Goal: Task Accomplishment & Management: Manage account settings

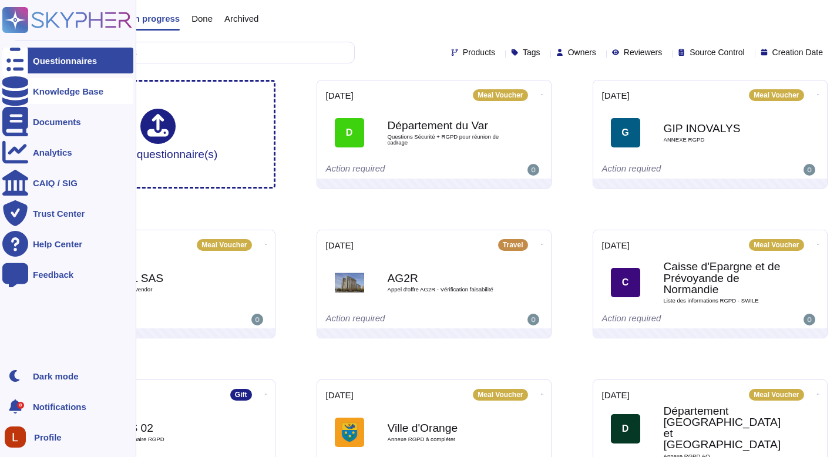
click at [48, 91] on div "Knowledge Base" at bounding box center [68, 91] width 70 height 9
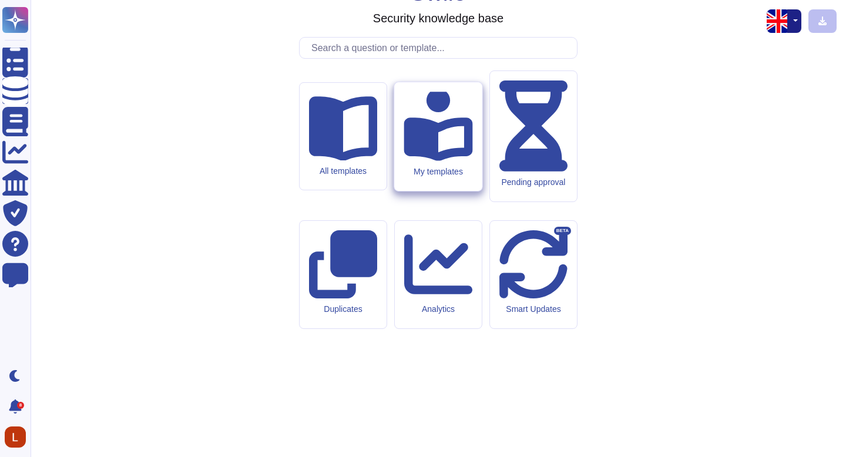
click at [447, 161] on icon at bounding box center [438, 124] width 69 height 73
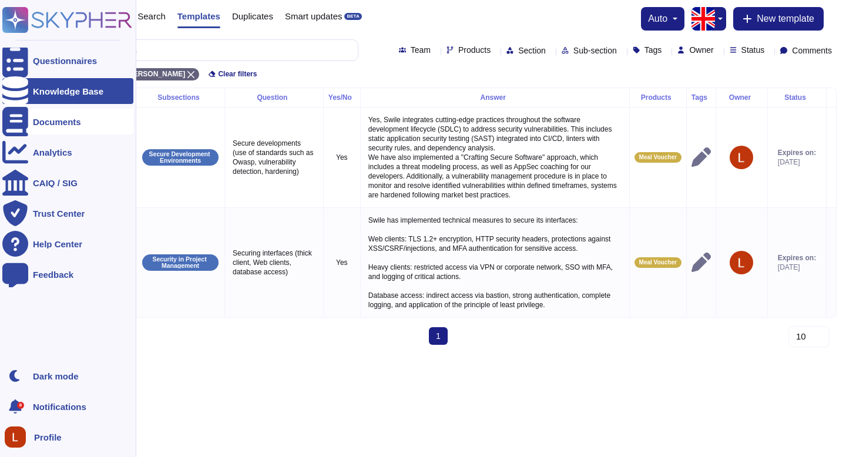
click at [46, 124] on div "Documents" at bounding box center [57, 121] width 48 height 9
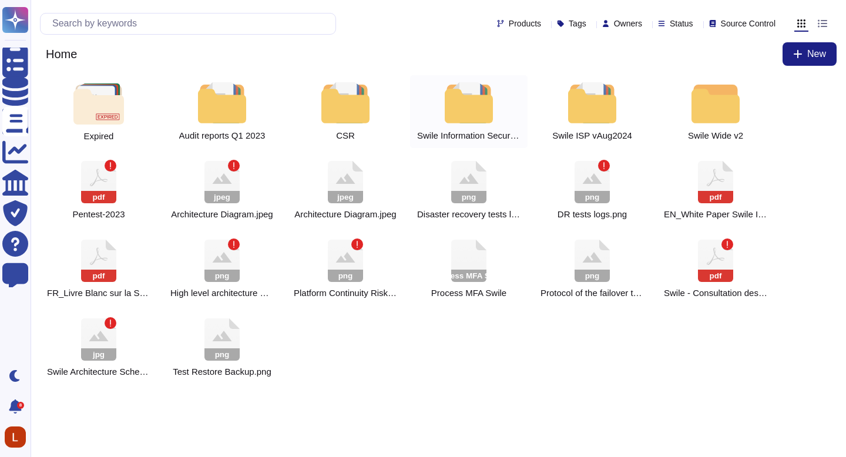
click at [733, 96] on div at bounding box center [716, 102] width 52 height 41
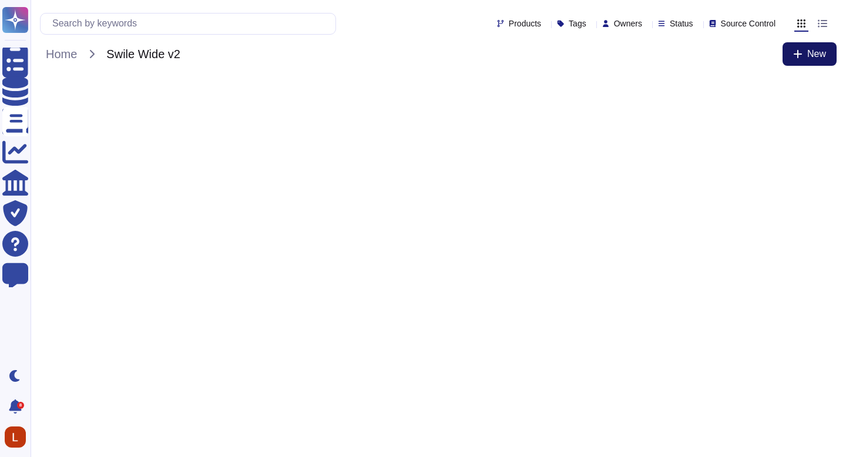
click at [802, 56] on icon at bounding box center [797, 53] width 9 height 9
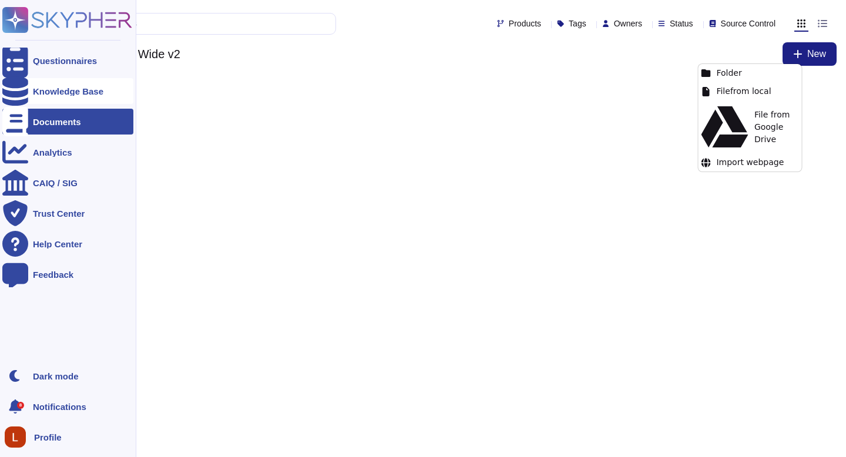
click at [68, 99] on div "Knowledge Base" at bounding box center [67, 91] width 131 height 26
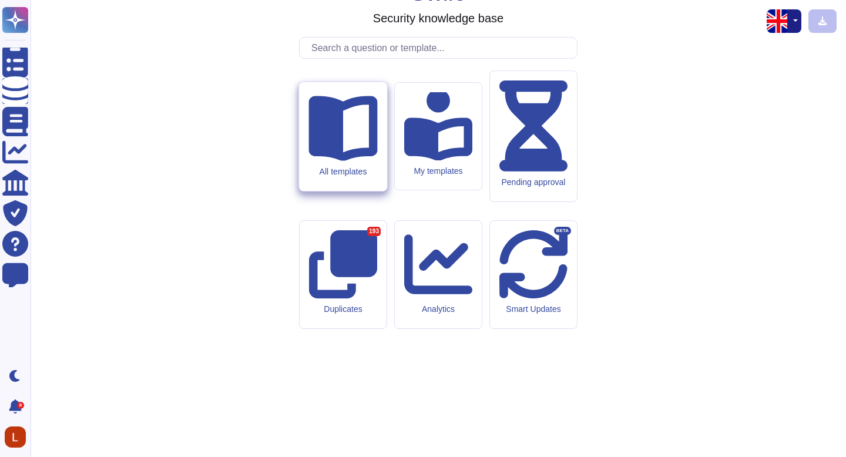
click at [347, 160] on icon at bounding box center [342, 126] width 69 height 69
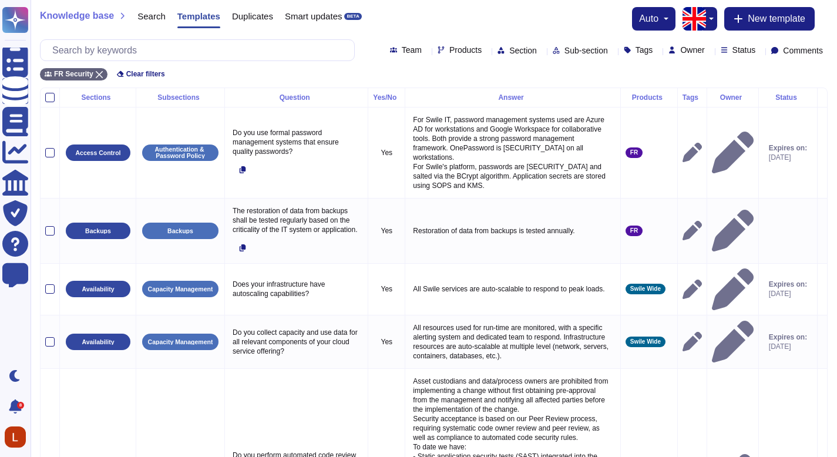
click at [731, 95] on div "Owner" at bounding box center [733, 97] width 42 height 7
click at [727, 95] on div "Owner" at bounding box center [733, 97] width 42 height 7
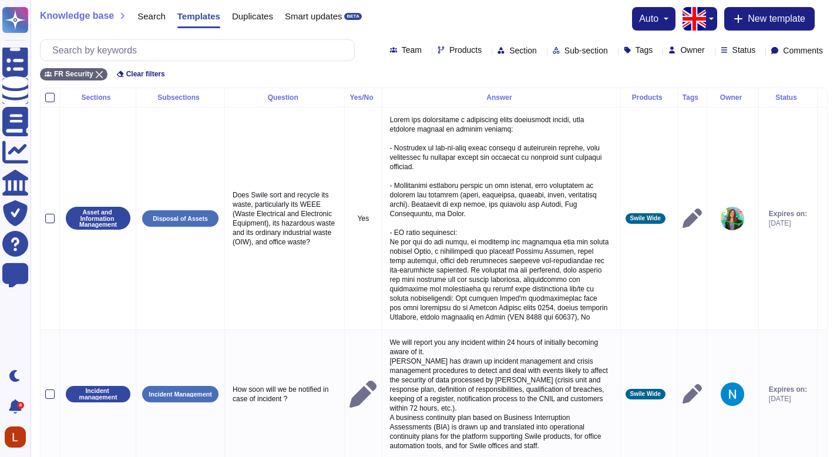
click at [727, 95] on div "Owner" at bounding box center [733, 97] width 42 height 7
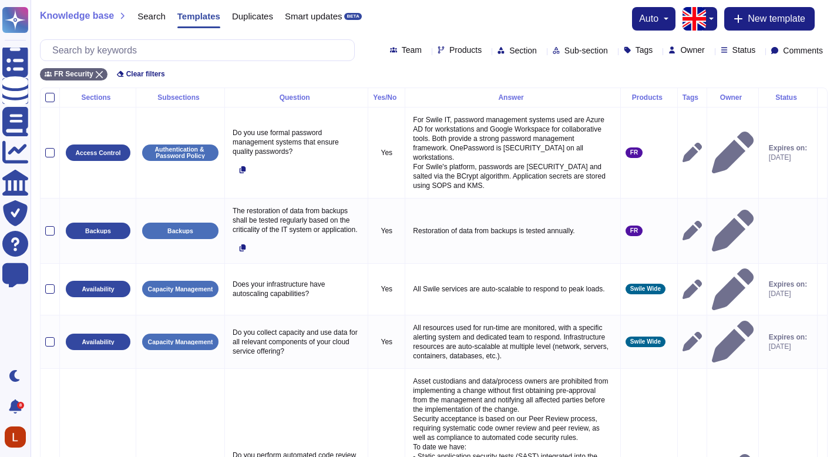
click at [390, 51] on div "Team" at bounding box center [408, 50] width 36 height 9
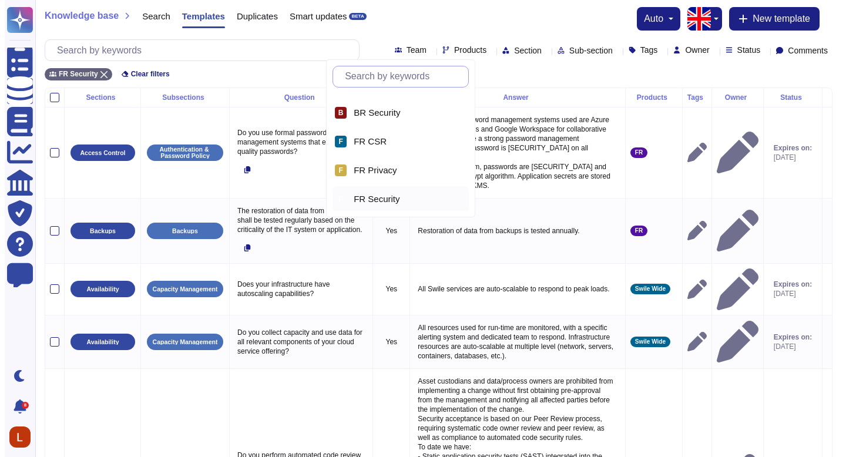
scroll to position [24, 0]
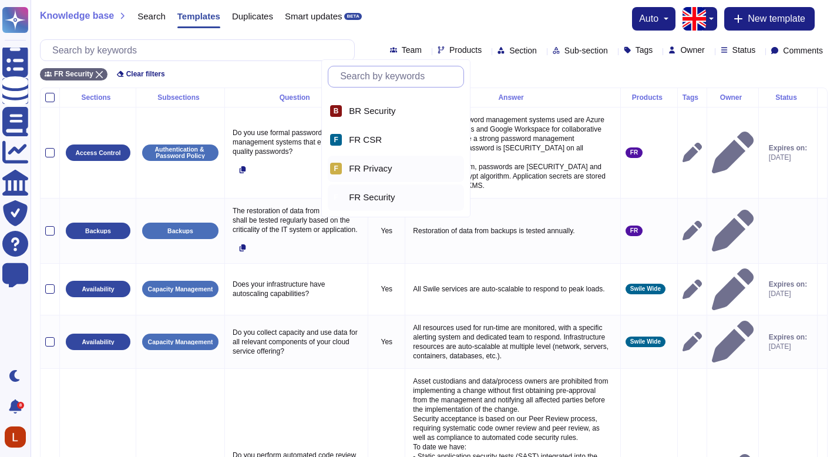
click at [386, 174] on div "F FR Privacy" at bounding box center [396, 169] width 136 height 26
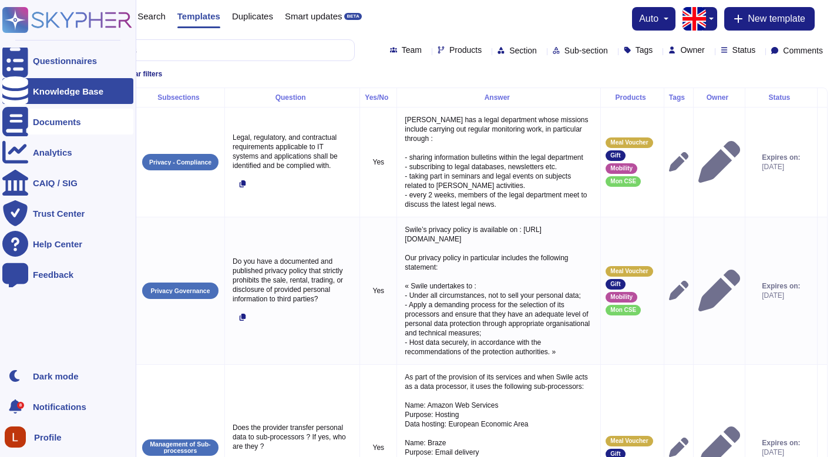
click at [24, 125] on div at bounding box center [15, 122] width 26 height 26
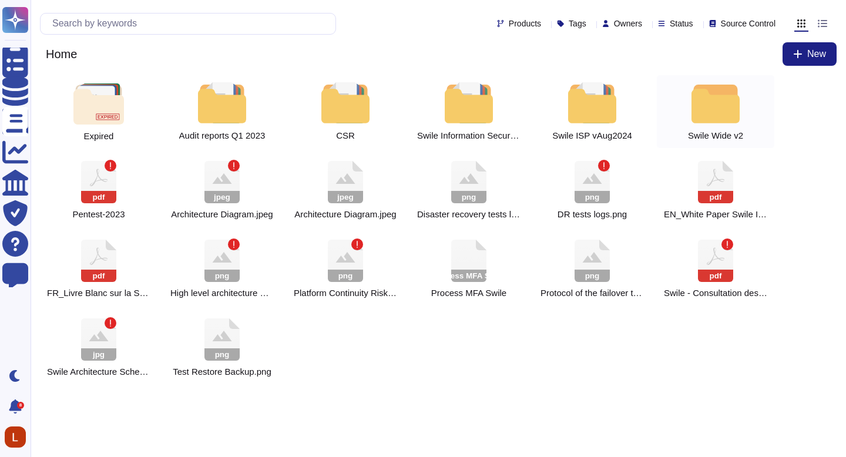
click at [722, 110] on div at bounding box center [716, 102] width 52 height 41
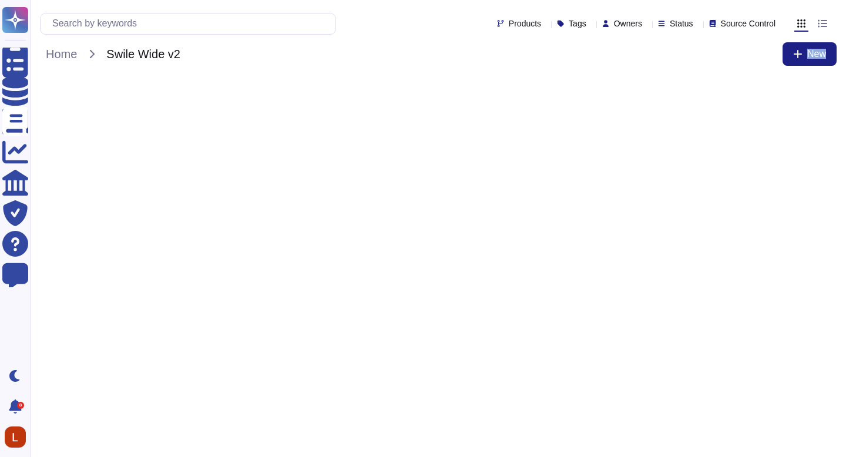
click at [722, 85] on html "Questionnaires Knowledge Base Documents Analytics CAIQ / SIG Trust Center Help …" at bounding box center [423, 42] width 846 height 85
click at [224, 85] on html "Questionnaires Knowledge Base Documents Analytics CAIQ / SIG Trust Center Help …" at bounding box center [423, 42] width 846 height 85
click at [794, 57] on icon at bounding box center [797, 53] width 9 height 9
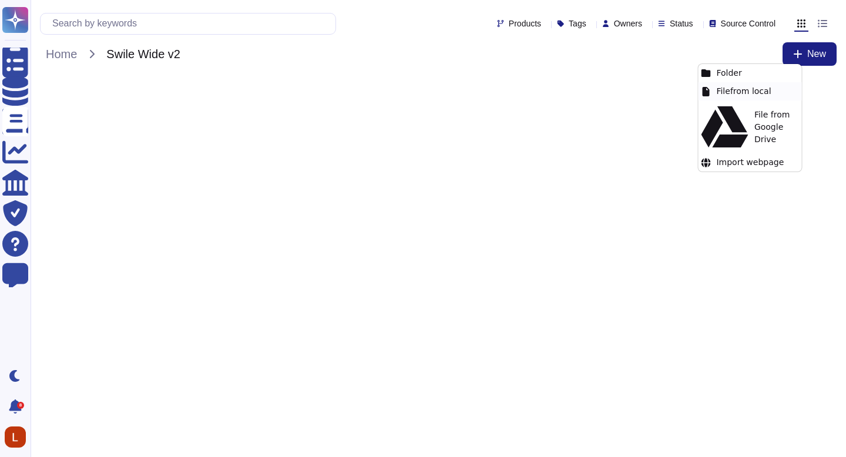
click at [748, 88] on div "File from local" at bounding box center [749, 91] width 103 height 18
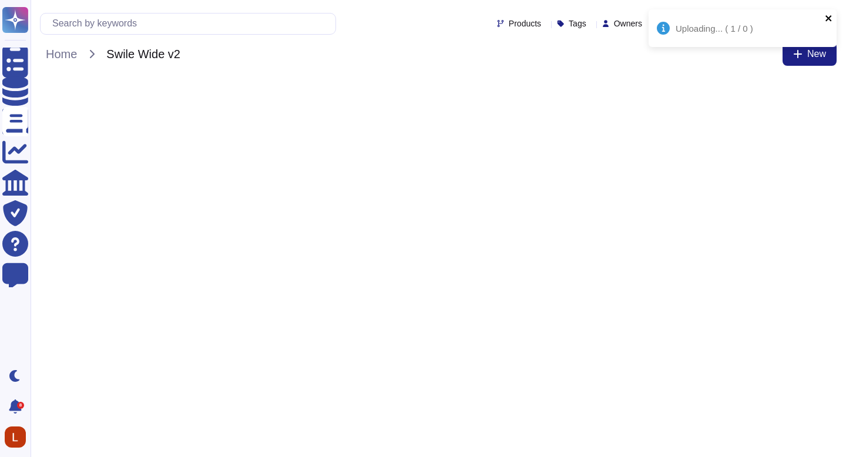
click at [826, 17] on icon "close" at bounding box center [829, 18] width 8 height 9
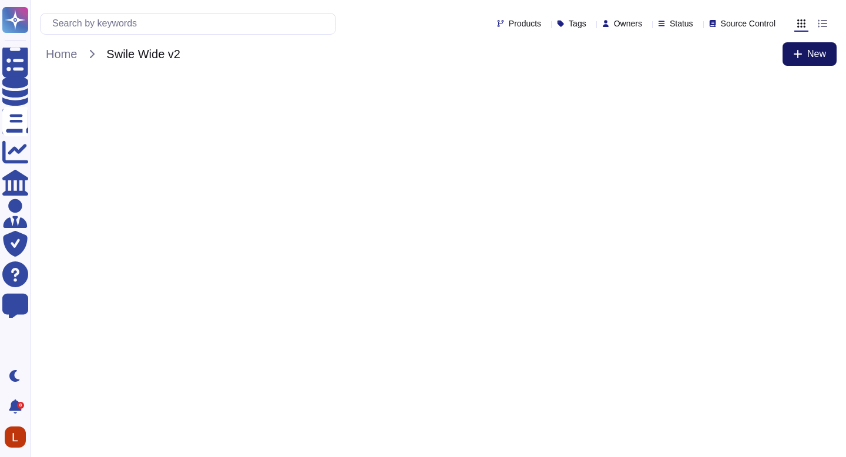
click at [787, 53] on button "New" at bounding box center [810, 53] width 54 height 23
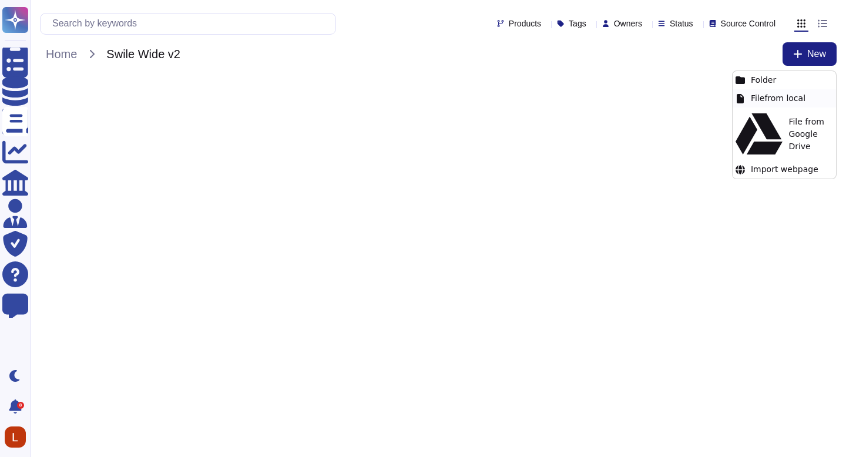
click at [774, 98] on div "File from local" at bounding box center [784, 98] width 103 height 18
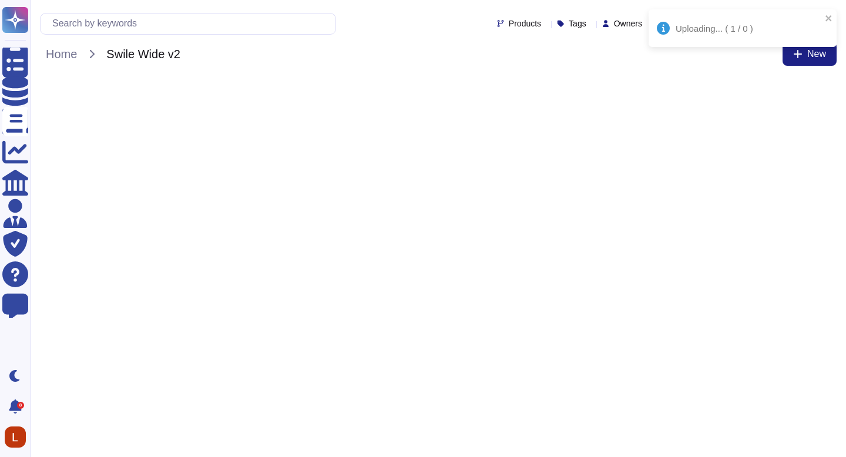
click at [828, 25] on div "Uploading... ( 1 / 0 )" at bounding box center [743, 28] width 188 height 38
click at [815, 52] on div "Uploading... ( 1 / 0 )" at bounding box center [743, 32] width 188 height 47
click at [811, 55] on span "New" at bounding box center [816, 53] width 19 height 9
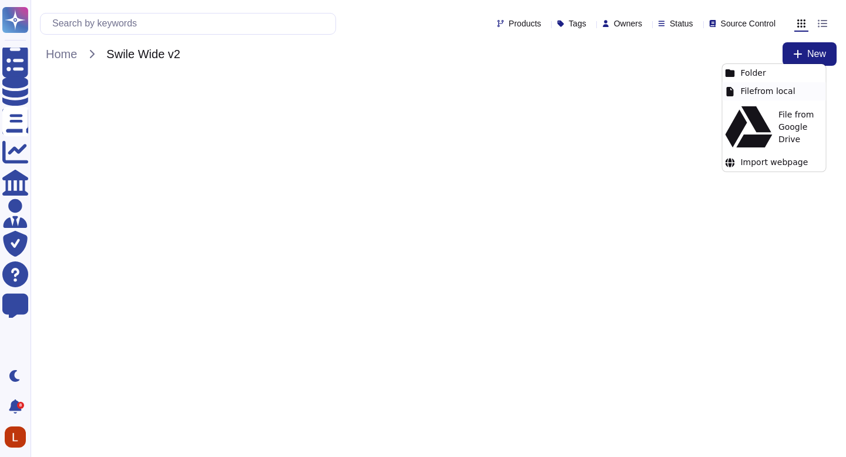
click at [774, 93] on div "File from local" at bounding box center [773, 91] width 103 height 18
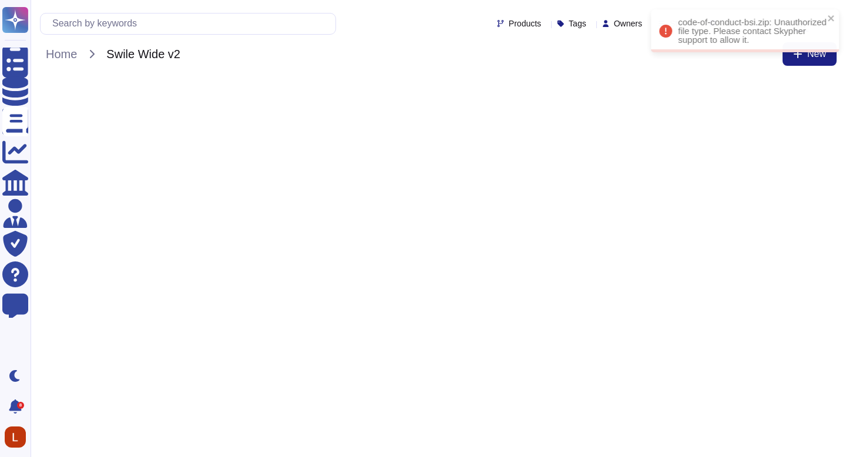
drag, startPoint x: 797, startPoint y: 29, endPoint x: 800, endPoint y: 39, distance: 9.8
click at [800, 39] on div "code-of-conduct-bsi.zip: Unauthorized file type. Please contact Skypher support…" at bounding box center [745, 30] width 188 height 43
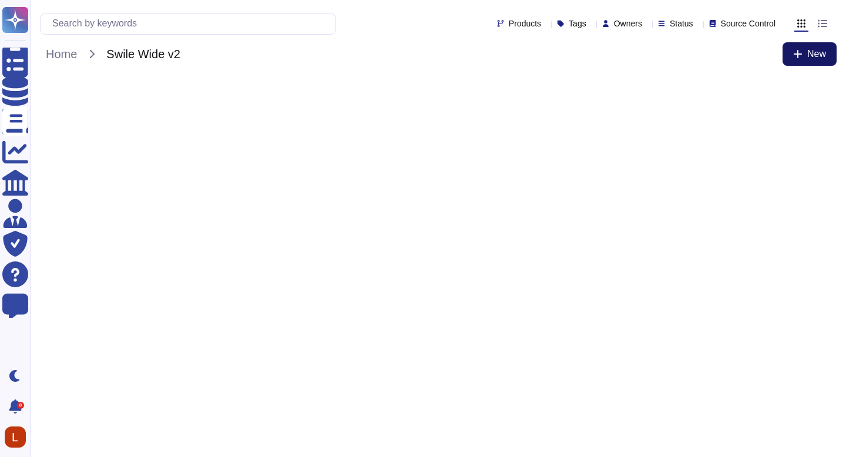
click at [812, 59] on span "New" at bounding box center [816, 53] width 19 height 9
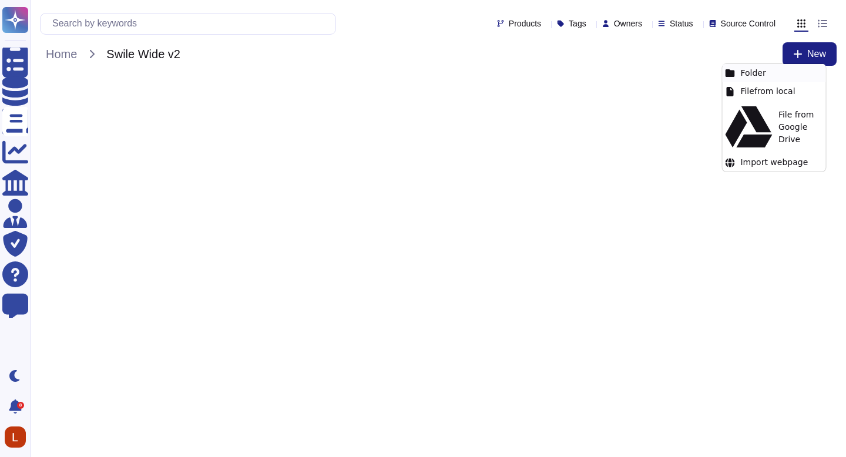
click at [770, 79] on div "Folder" at bounding box center [773, 73] width 103 height 18
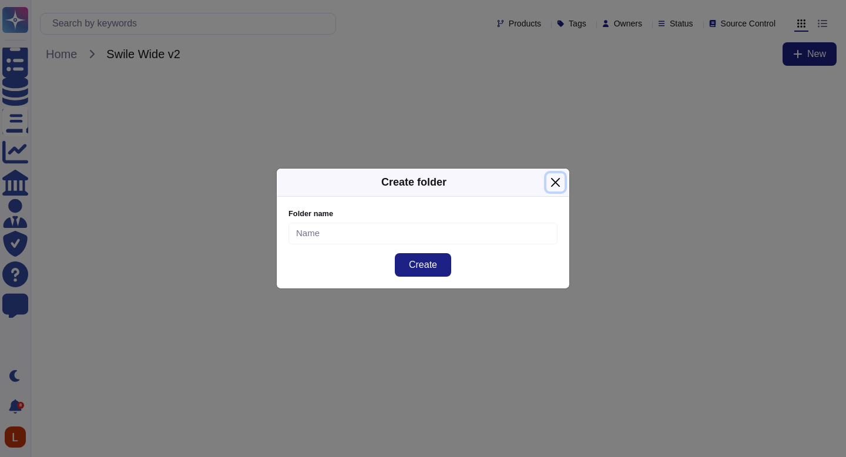
click at [553, 185] on button "Close" at bounding box center [555, 182] width 18 height 18
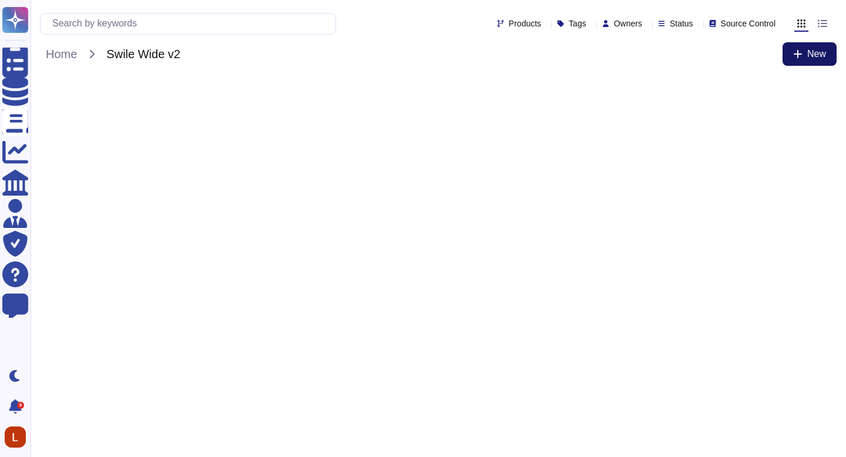
click at [811, 55] on span "New" at bounding box center [816, 53] width 19 height 9
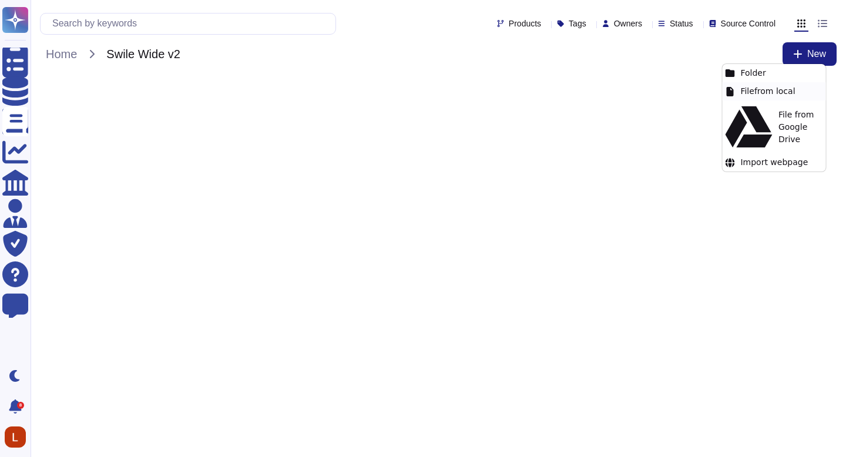
click at [756, 93] on div "File from local" at bounding box center [773, 91] width 103 height 18
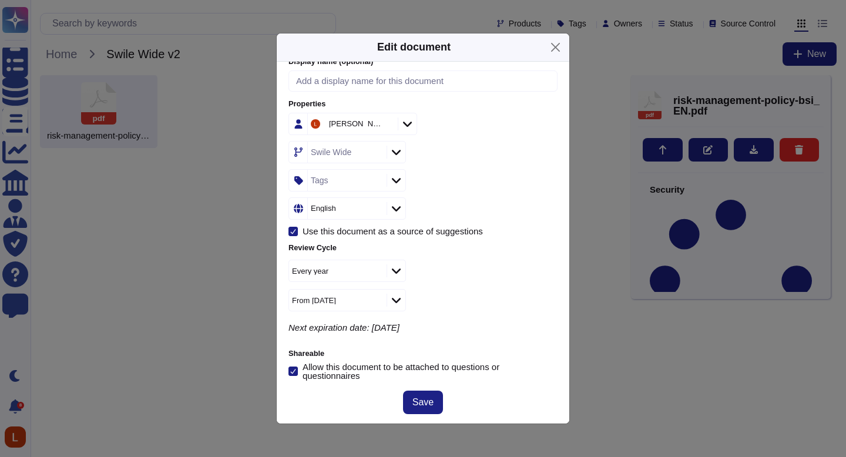
scroll to position [155, 0]
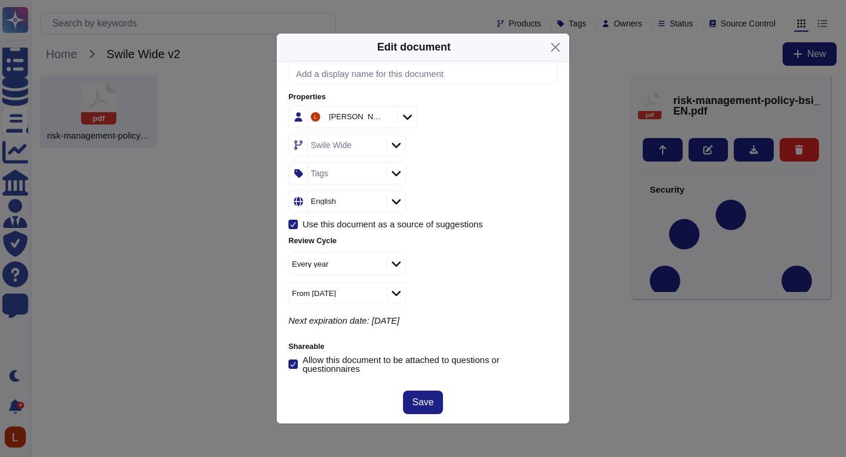
click at [398, 196] on icon at bounding box center [396, 202] width 9 height 12
click at [387, 174] on div at bounding box center [396, 173] width 19 height 13
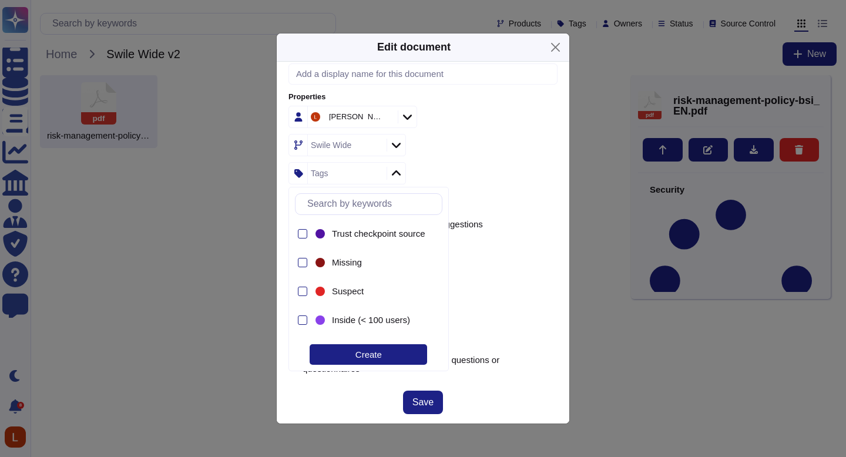
drag, startPoint x: 455, startPoint y: 236, endPoint x: 464, endPoint y: 253, distance: 19.5
click at [442, 253] on div "Trust checkpoint source Missing Suspect Inside (< 100 users) Mid (100 < 250 use…" at bounding box center [368, 279] width 147 height 117
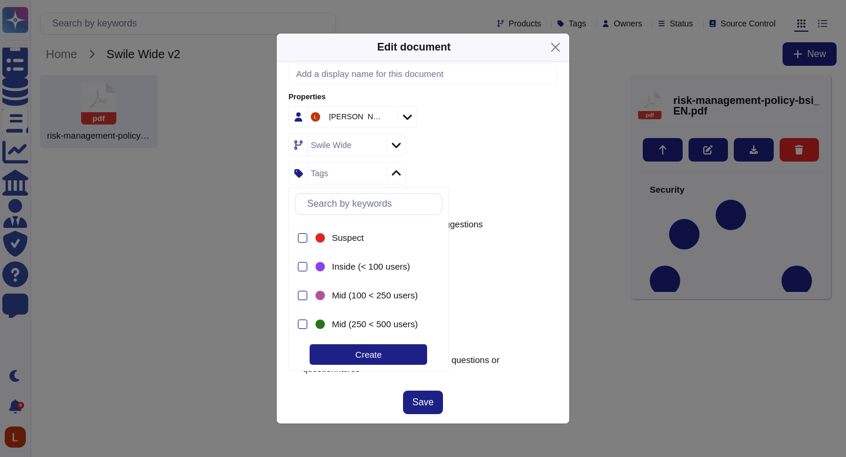
scroll to position [0, 0]
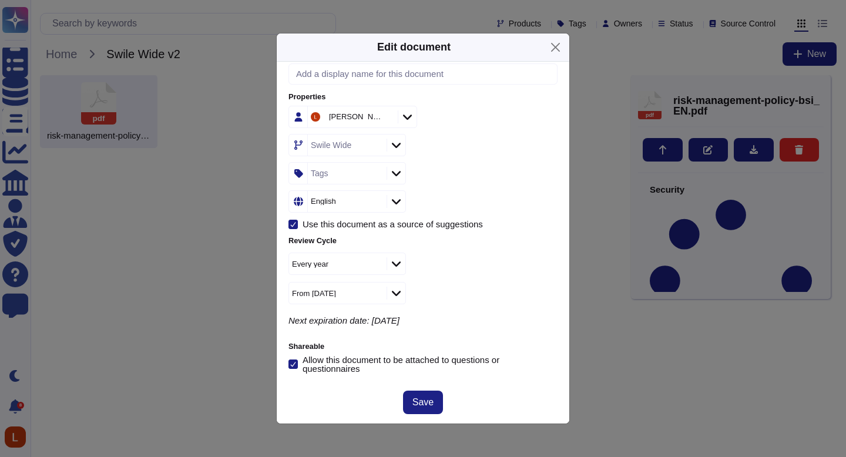
click at [511, 167] on div "Tags" at bounding box center [422, 173] width 269 height 22
click at [431, 398] on span "Save" at bounding box center [422, 402] width 21 height 9
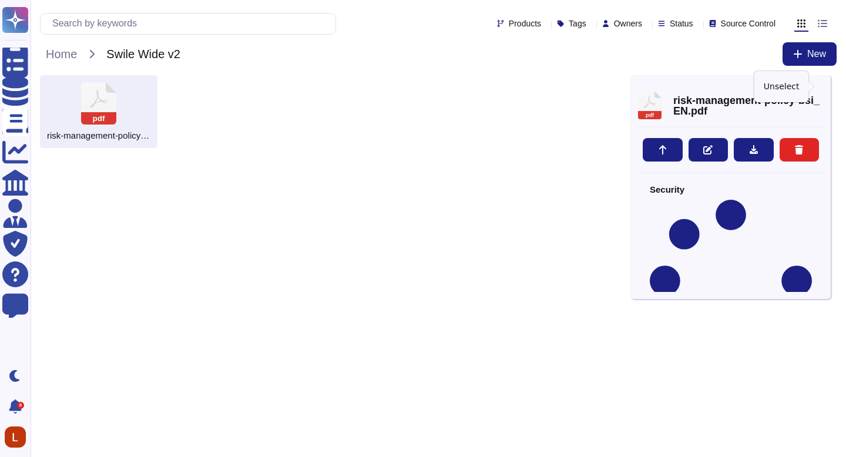
click at [824, 88] on icon at bounding box center [824, 88] width 0 height 0
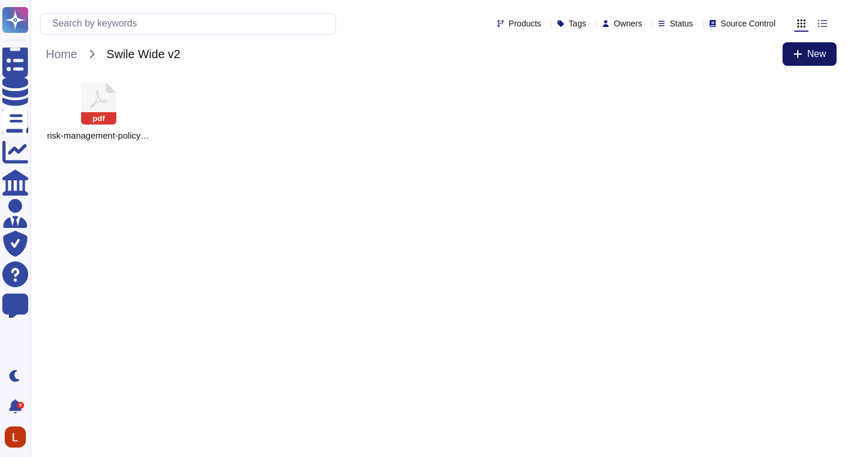
click at [818, 54] on span "New" at bounding box center [816, 53] width 19 height 9
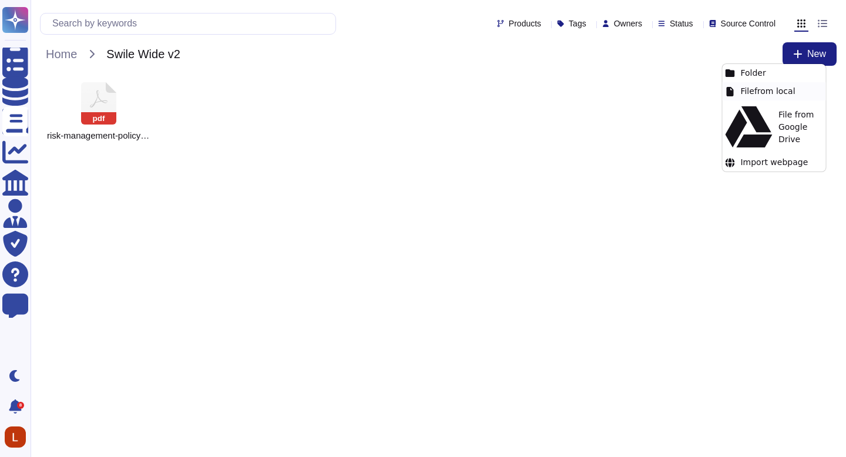
click at [749, 95] on div "File from local" at bounding box center [773, 91] width 103 height 18
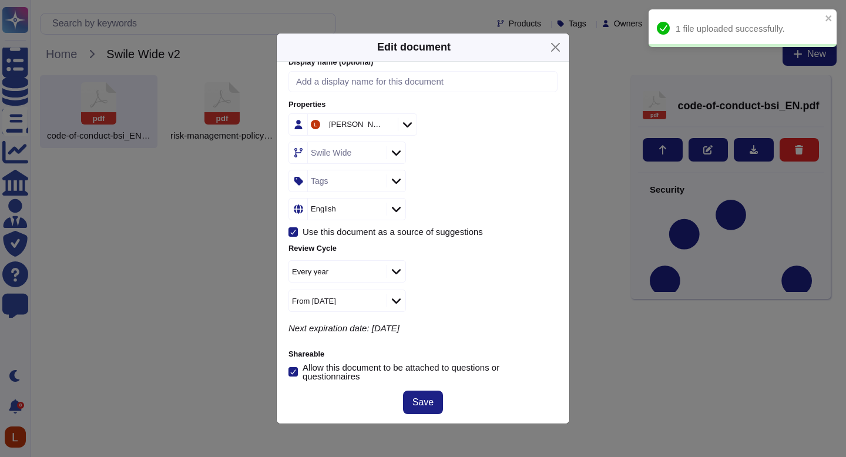
scroll to position [155, 0]
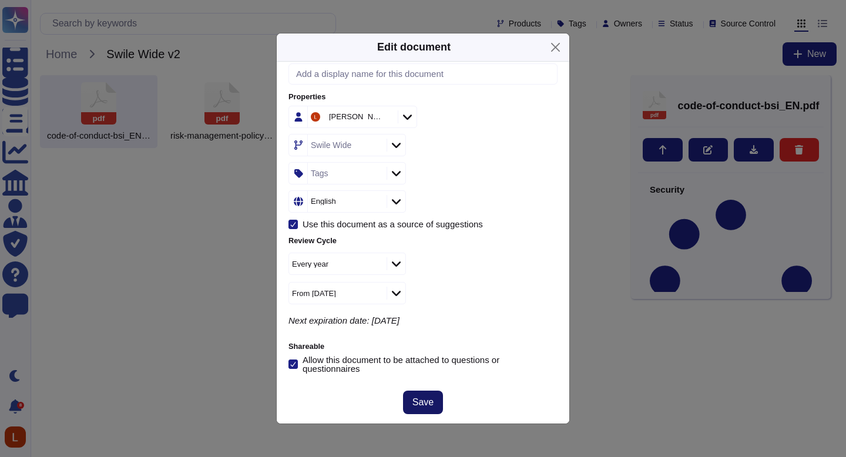
click at [428, 399] on span "Save" at bounding box center [422, 402] width 21 height 9
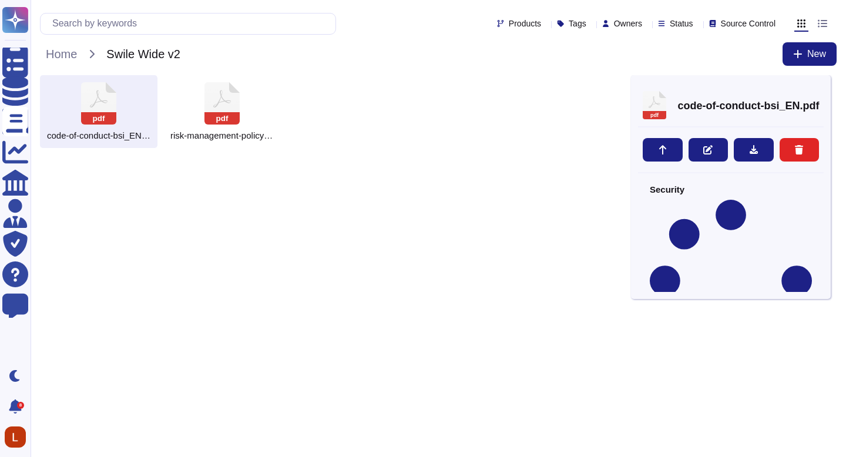
click at [381, 157] on html "Questionnaires Knowledge Base Documents Analytics CAIQ / SIG Admin Trust Center…" at bounding box center [423, 78] width 846 height 157
click at [824, 88] on icon at bounding box center [824, 88] width 0 height 0
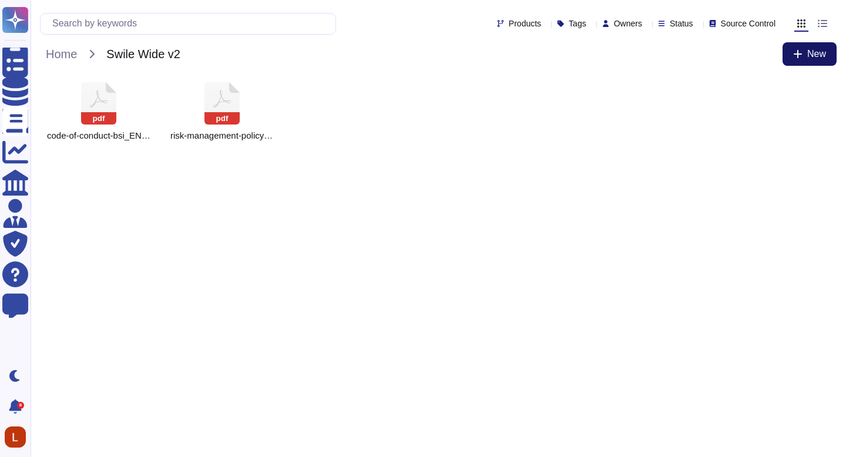
click at [811, 51] on span "New" at bounding box center [816, 53] width 19 height 9
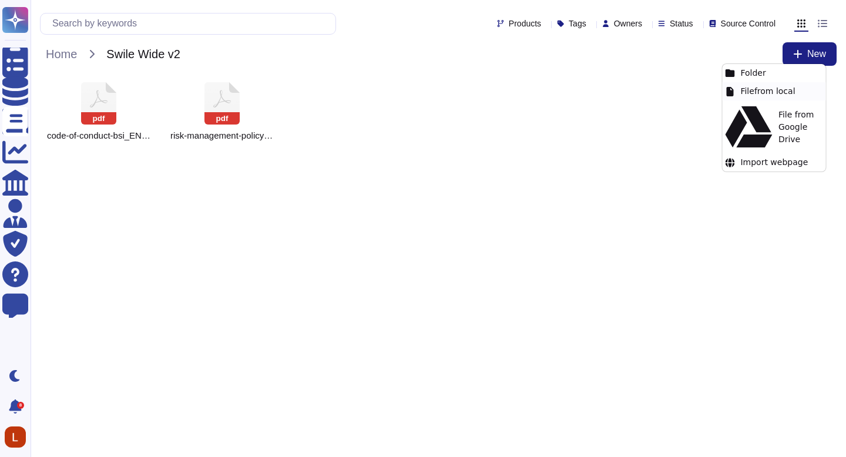
click at [771, 92] on div "File from local" at bounding box center [773, 91] width 103 height 18
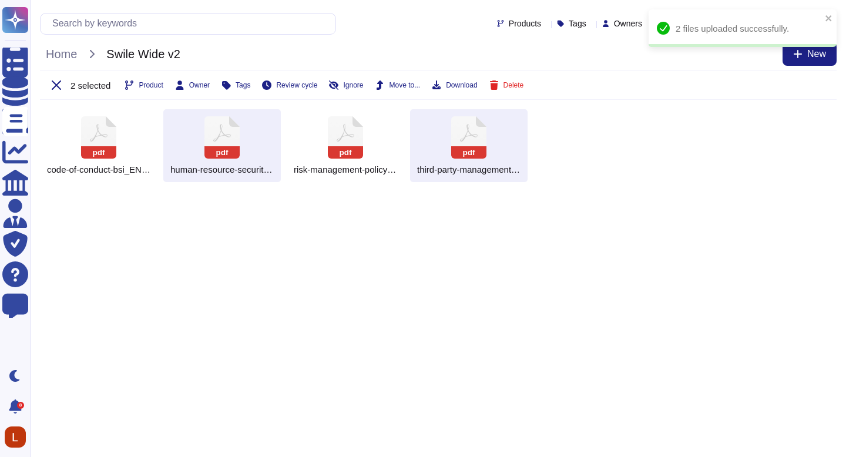
click at [516, 192] on html "2 files uploaded successfully. Questionnaires Knowledge Base Documents Analytic…" at bounding box center [423, 96] width 846 height 192
click at [811, 53] on div "2 files uploaded successfully. Questionnaires Knowledge Base Documents Analytic…" at bounding box center [423, 96] width 846 height 192
click at [805, 58] on button "New" at bounding box center [810, 53] width 54 height 23
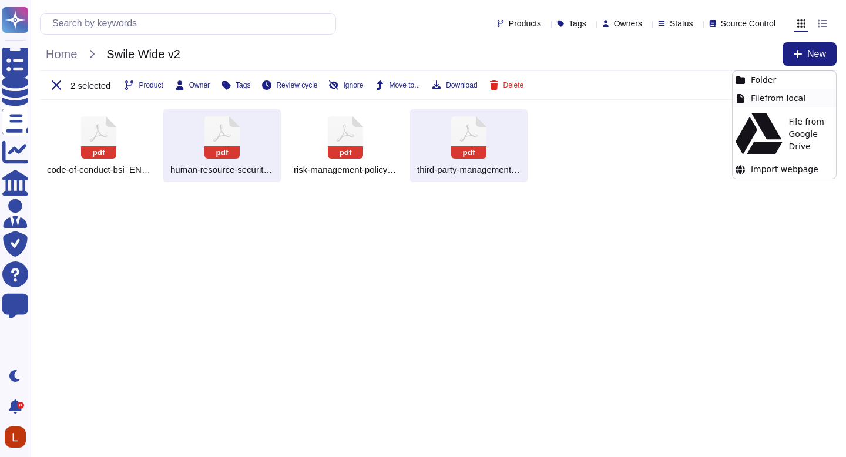
click at [759, 102] on div "File from local" at bounding box center [784, 98] width 103 height 18
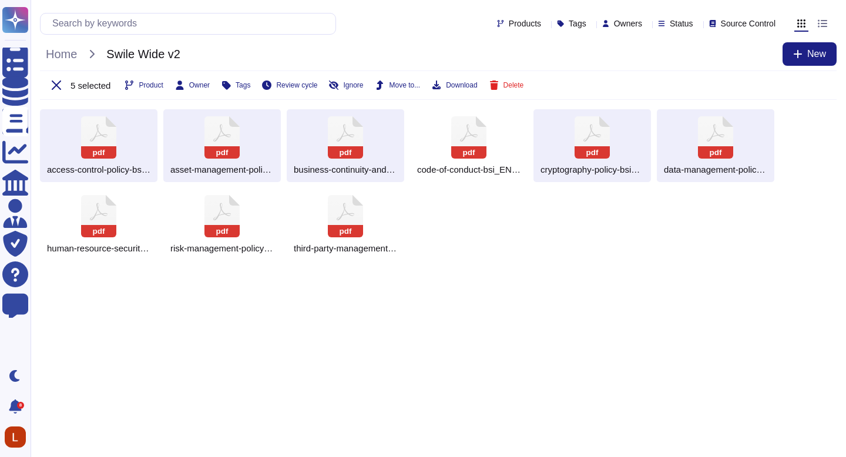
click at [503, 270] on html "Questionnaires Knowledge Base Documents Analytics CAIQ / SIG Admin Trust Center…" at bounding box center [423, 135] width 846 height 270
click at [482, 241] on div "pdf access-control-policy-bsi_EN.pdf pdf asset-management-policy-bsi_EN.pdf pdf…" at bounding box center [438, 185] width 797 height 152
click at [485, 239] on div "pdf access-control-policy-bsi_EN.pdf pdf asset-management-policy-bsi_EN.pdf pdf…" at bounding box center [438, 185] width 797 height 152
click at [805, 56] on button "New" at bounding box center [810, 53] width 54 height 23
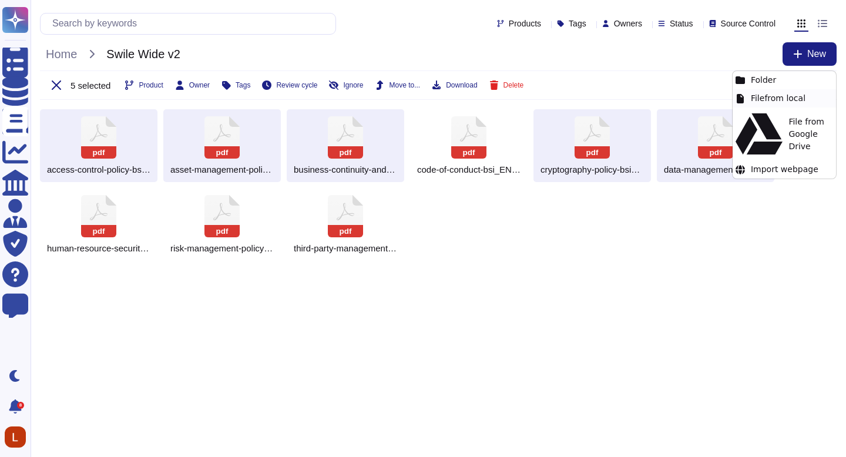
click at [759, 100] on div "File from local" at bounding box center [784, 98] width 103 height 18
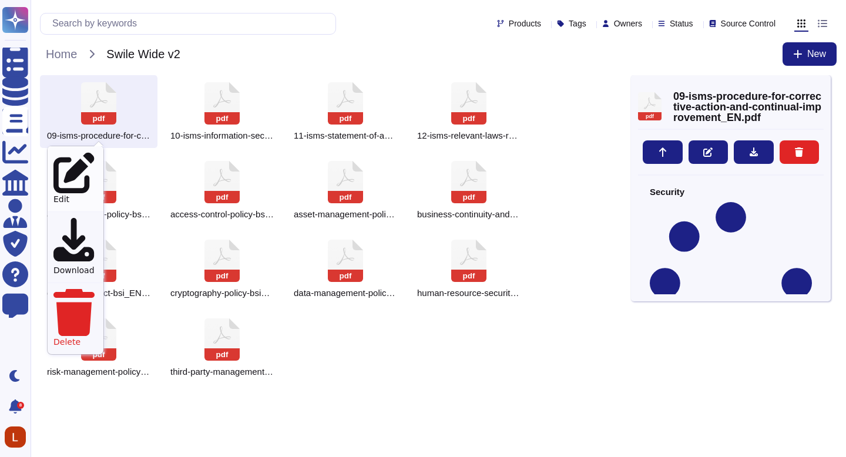
click at [69, 161] on div "Edit" at bounding box center [76, 178] width 56 height 65
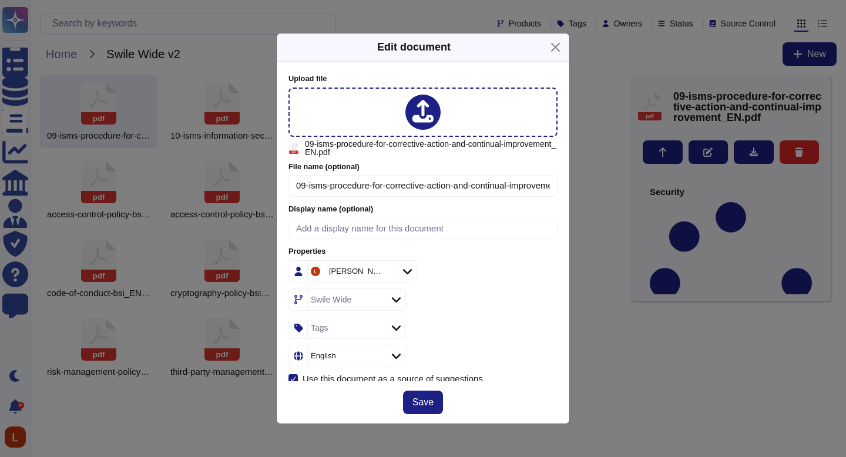
click at [317, 150] on span "09-isms-procedure-for-corrective-action-and-continual-improvement_EN.pdf" at bounding box center [431, 148] width 253 height 16
click at [306, 185] on input "09-isms-procedure-for-corrective-action-and-continual-improvement_EN.pdf" at bounding box center [422, 186] width 269 height 22
drag, startPoint x: 311, startPoint y: 186, endPoint x: 288, endPoint y: 184, distance: 23.5
click at [288, 184] on div "Upload file pdf 09-isms-procedure-for-corrective-action-and-continual-improveme…" at bounding box center [423, 222] width 293 height 320
type input "isms-procedure-for-corrective-action-and-continual-improvement_EN.pdf"
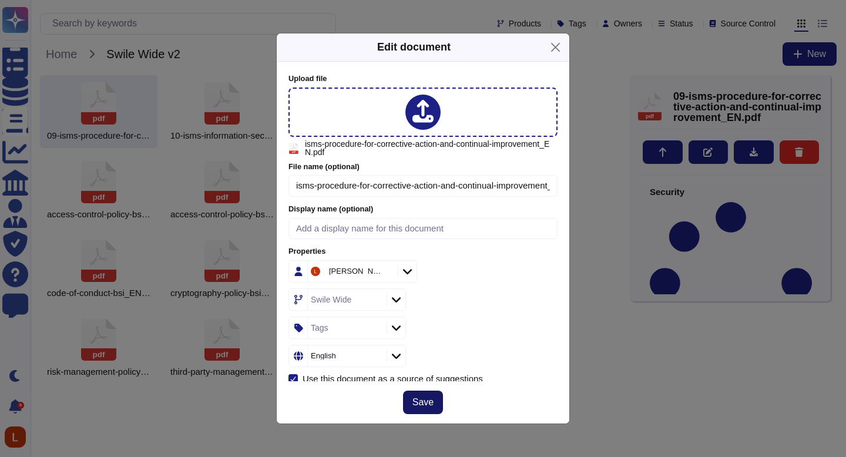
click at [424, 404] on span "Save" at bounding box center [422, 402] width 21 height 9
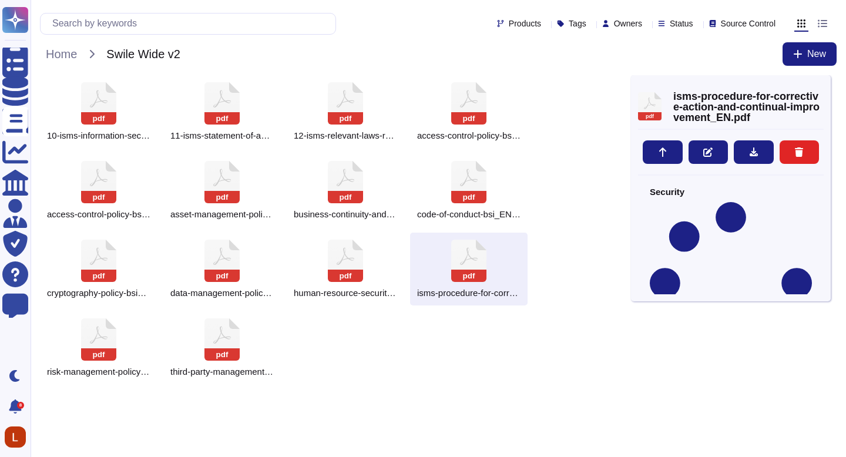
click at [493, 345] on div "pdf 10-isms-information-security-objectives-plan_EN.pdf pdf 11-isms-statement-o…" at bounding box center [335, 229] width 591 height 309
click at [485, 267] on icon at bounding box center [468, 261] width 35 height 42
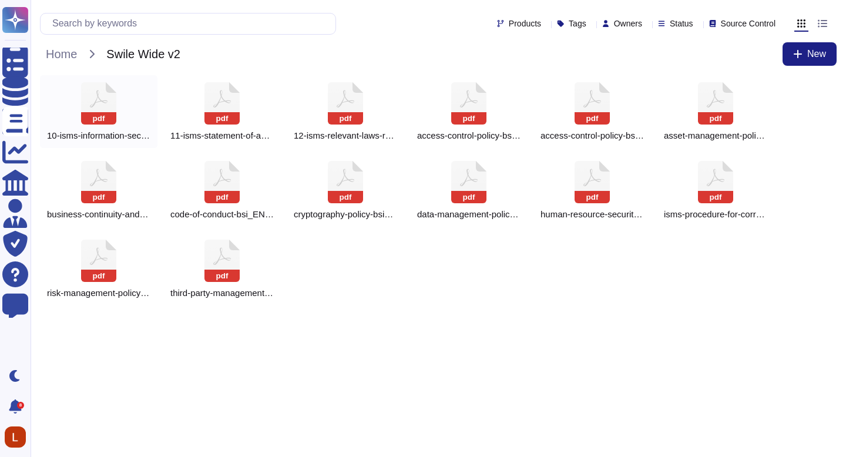
click at [94, 115] on rect at bounding box center [98, 118] width 35 height 12
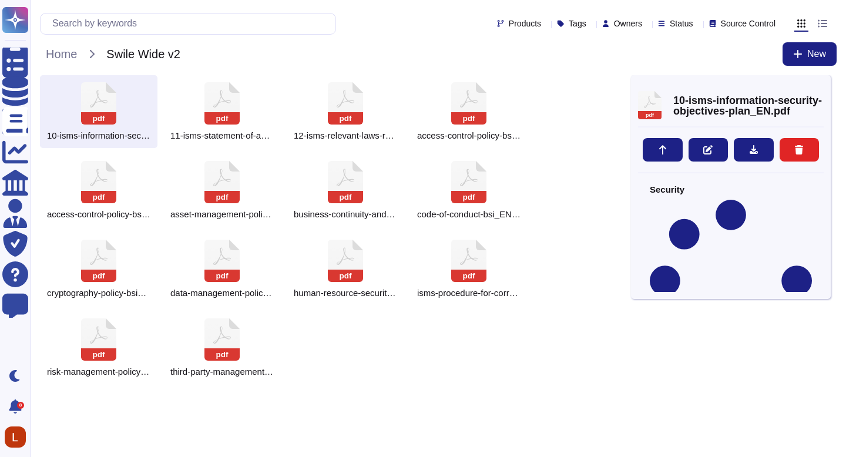
click at [434, 394] on html "Questionnaires Knowledge Base Documents Analytics CAIQ / SIG Admin Trust Center…" at bounding box center [423, 197] width 846 height 394
click at [607, 72] on div "Products Tags Owners Status Source Control Home Swile Wide v2 New" at bounding box center [438, 37] width 815 height 75
click at [335, 358] on div "pdf 10-isms-information-security-objectives-plan_EN.pdf pdf 11-isms-statement-o…" at bounding box center [335, 229] width 591 height 309
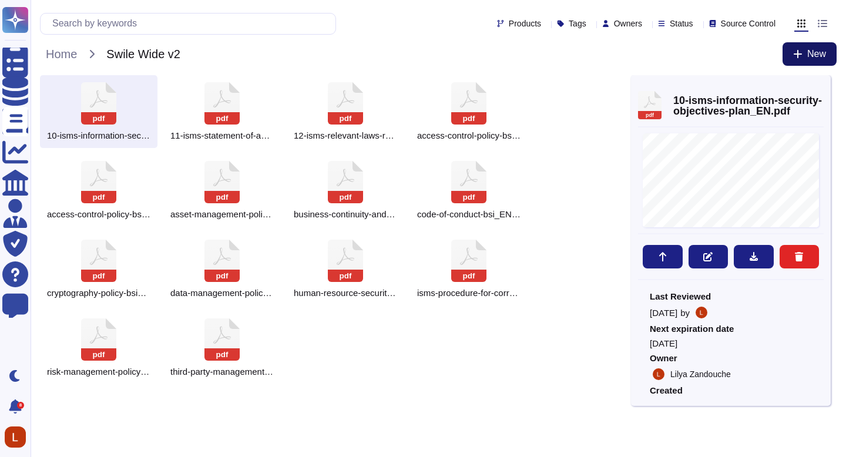
click at [815, 59] on span "New" at bounding box center [816, 53] width 19 height 9
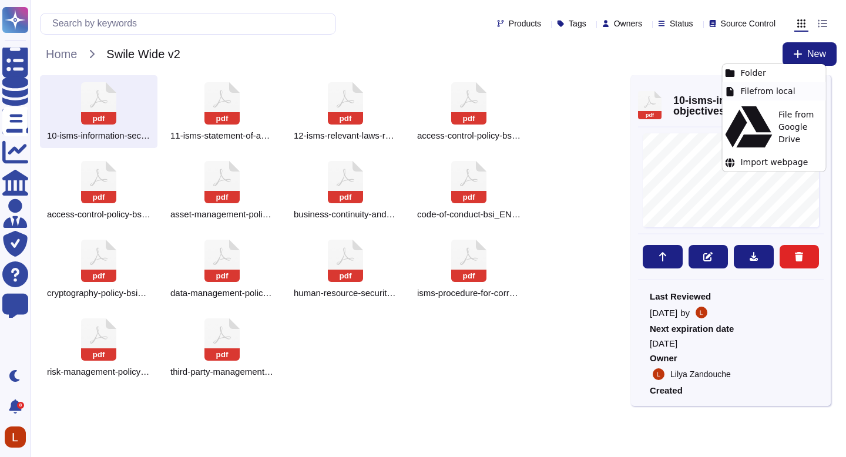
click at [761, 87] on div "File from local" at bounding box center [773, 91] width 103 height 18
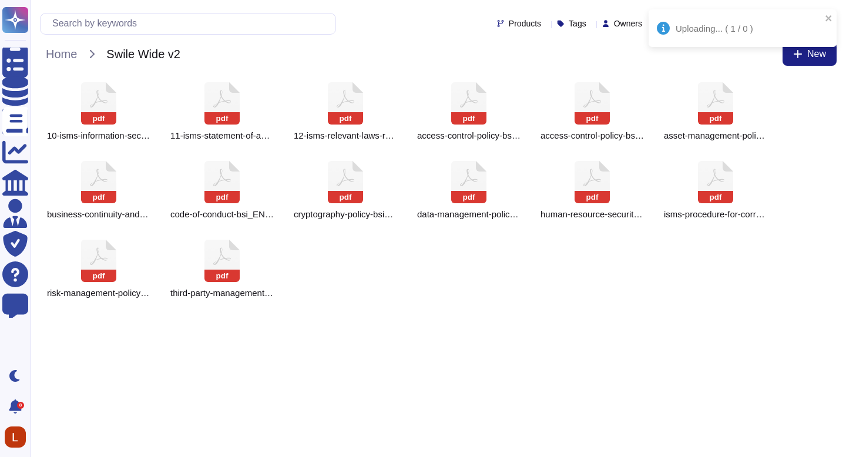
click at [488, 315] on html "Uploading... ( 1 / 0 ) Questionnaires Knowledge Base Documents Analytics CAIQ /…" at bounding box center [423, 157] width 846 height 315
click at [808, 58] on span "New" at bounding box center [816, 53] width 19 height 9
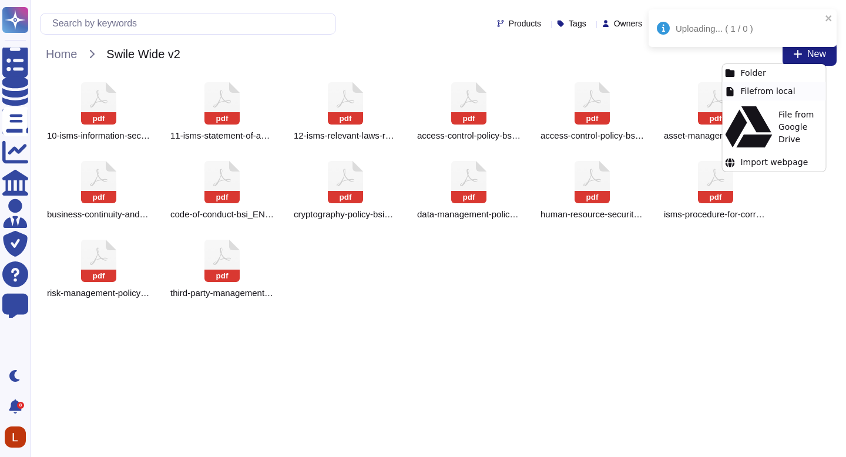
click at [774, 90] on div "File from local" at bounding box center [773, 91] width 103 height 18
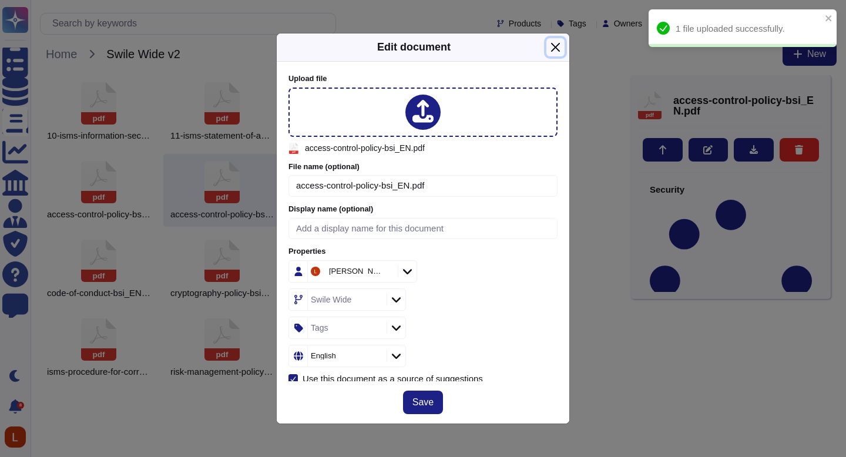
click at [556, 43] on button "Close" at bounding box center [555, 47] width 18 height 18
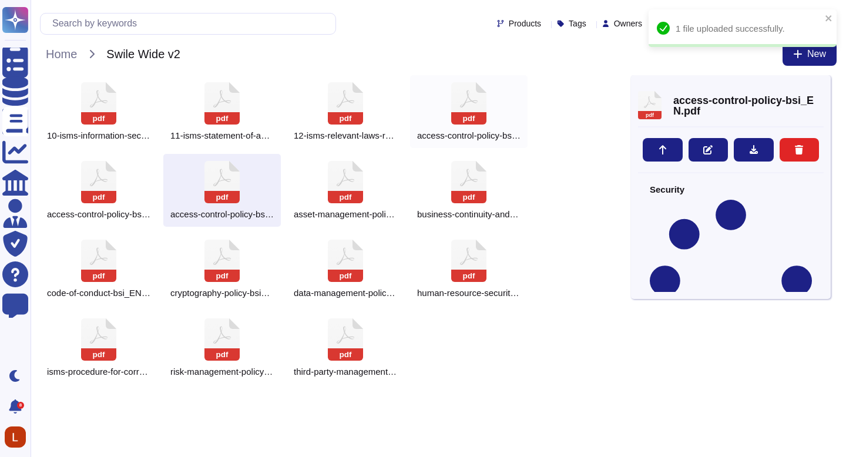
click at [479, 109] on icon at bounding box center [468, 103] width 35 height 42
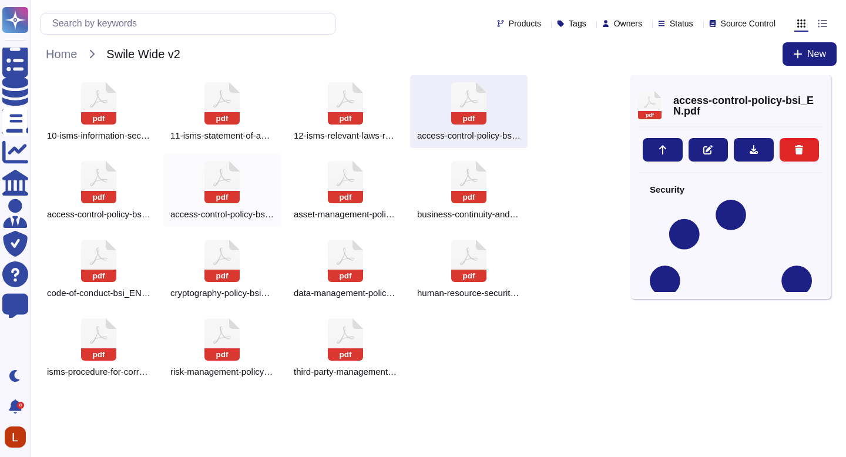
click at [231, 190] on icon at bounding box center [221, 182] width 35 height 42
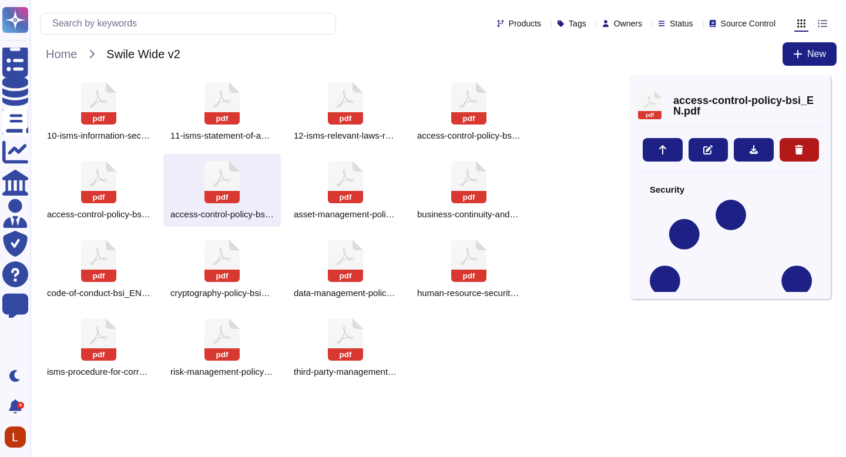
click at [804, 143] on button at bounding box center [800, 149] width 40 height 23
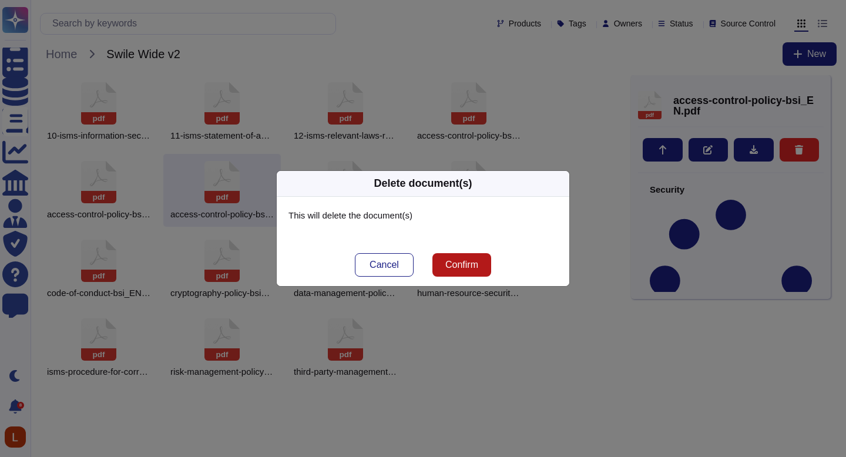
click at [469, 265] on span "Confirm" at bounding box center [461, 264] width 33 height 9
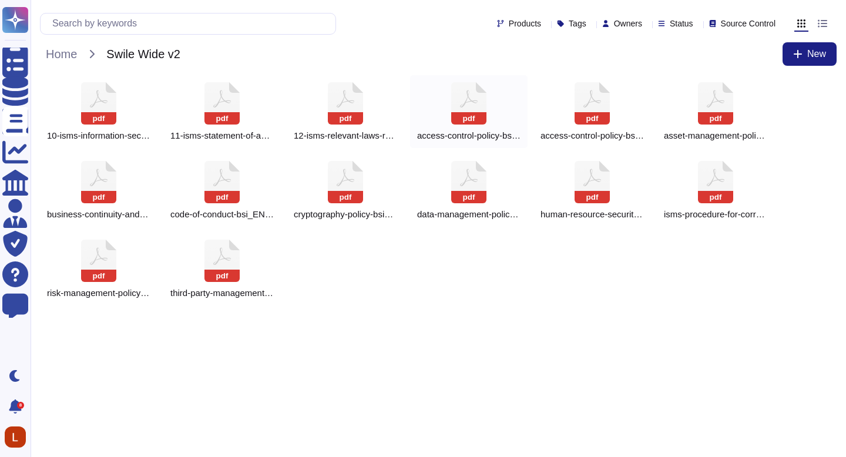
click at [486, 105] on icon at bounding box center [468, 103] width 35 height 42
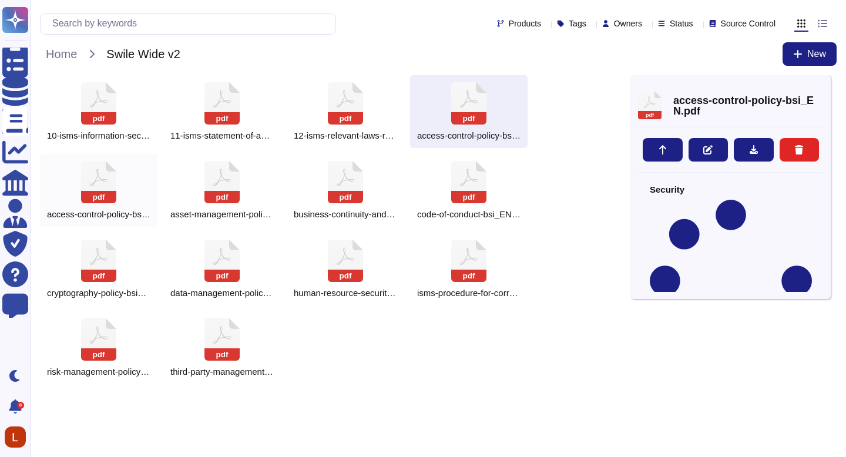
click at [100, 191] on rect at bounding box center [98, 197] width 35 height 12
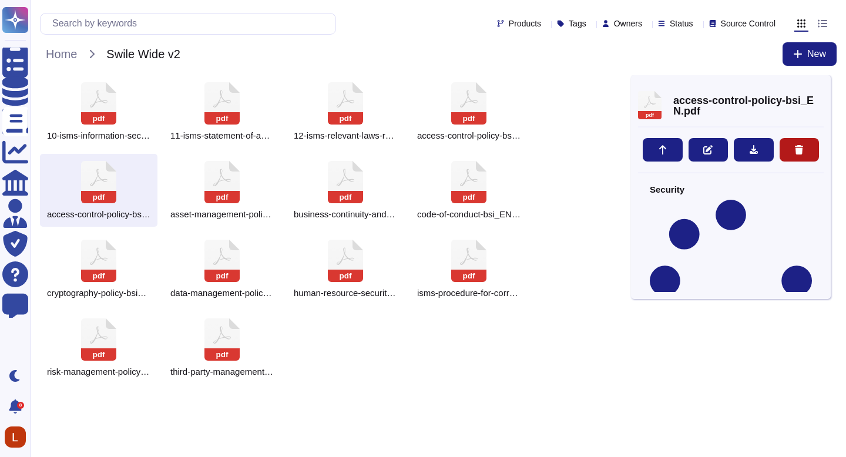
click at [814, 147] on button at bounding box center [800, 149] width 40 height 23
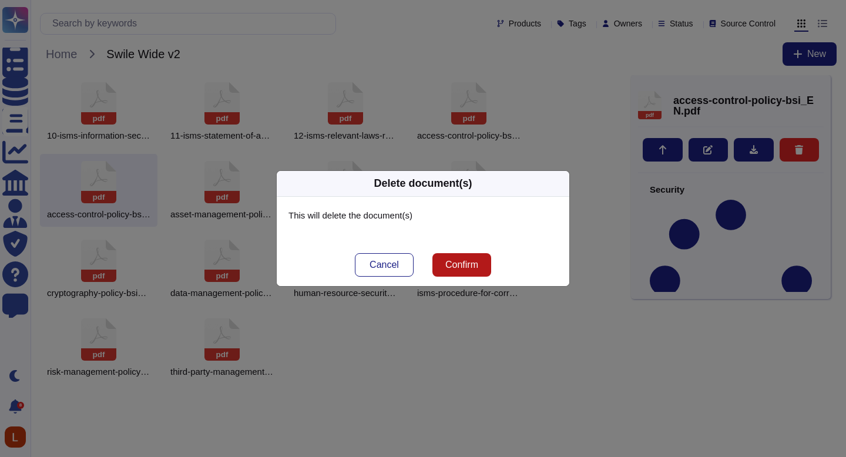
click at [463, 267] on span "Confirm" at bounding box center [461, 264] width 33 height 9
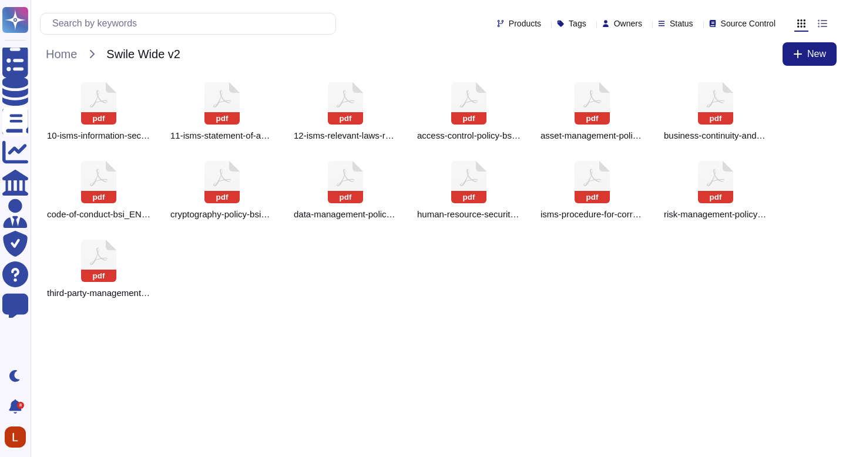
click at [194, 296] on div "pdf 10-isms-information-security-objectives-plan_EN.pdf pdf 11-isms-statement-o…" at bounding box center [438, 190] width 797 height 230
click at [817, 59] on span "New" at bounding box center [816, 53] width 19 height 9
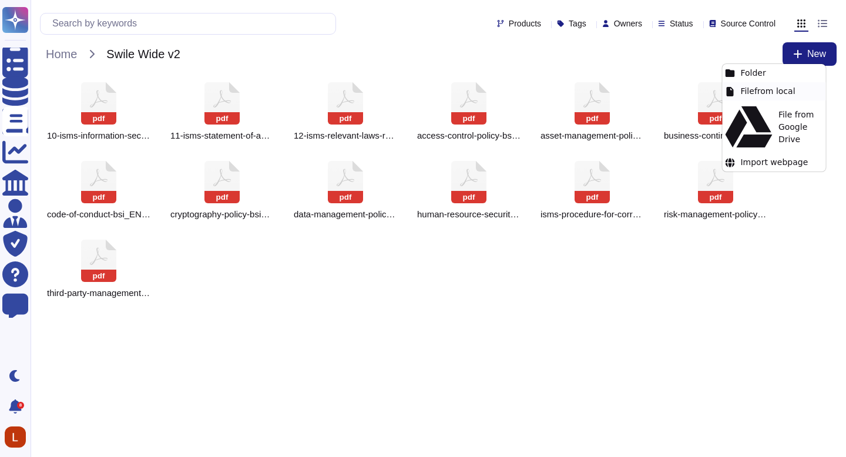
click at [783, 93] on div "File from local" at bounding box center [773, 91] width 103 height 18
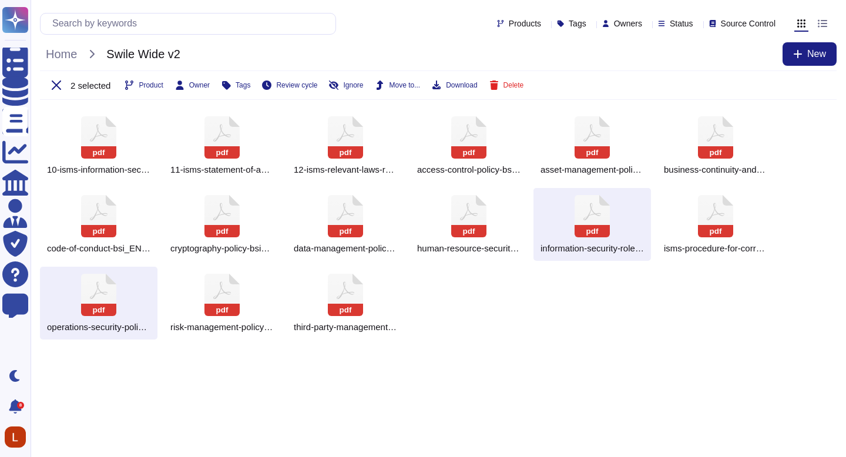
click at [634, 307] on div "pdf 10-isms-information-security-objectives-plan_EN.pdf pdf 11-isms-statement-o…" at bounding box center [438, 224] width 797 height 230
drag, startPoint x: 485, startPoint y: 349, endPoint x: 486, endPoint y: 339, distance: 10.1
click at [486, 349] on html "Questionnaires Knowledge Base Documents Analytics CAIQ / SIG Admin Trust Center…" at bounding box center [423, 174] width 846 height 349
click at [94, 156] on rect at bounding box center [98, 152] width 35 height 12
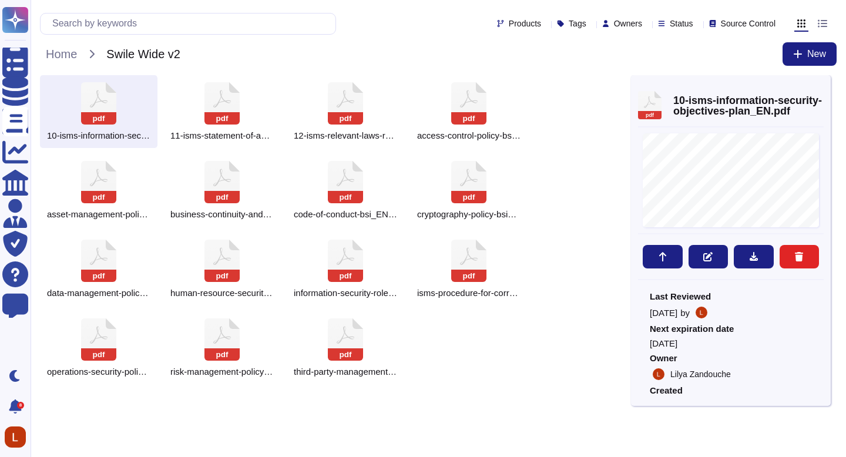
drag, startPoint x: 440, startPoint y: 397, endPoint x: 99, endPoint y: 108, distance: 447.7
click at [99, 108] on html "Questionnaires Knowledge Base Documents Analytics CAIQ / SIG Admin Trust Center…" at bounding box center [423, 197] width 846 height 394
click at [438, 379] on div "pdf 10-isms-information-security-objectives-plan_EN.pdf pdf 11-isms-statement-o…" at bounding box center [335, 229] width 591 height 309
click at [824, 88] on icon at bounding box center [824, 88] width 0 height 0
